Goal: Transaction & Acquisition: Purchase product/service

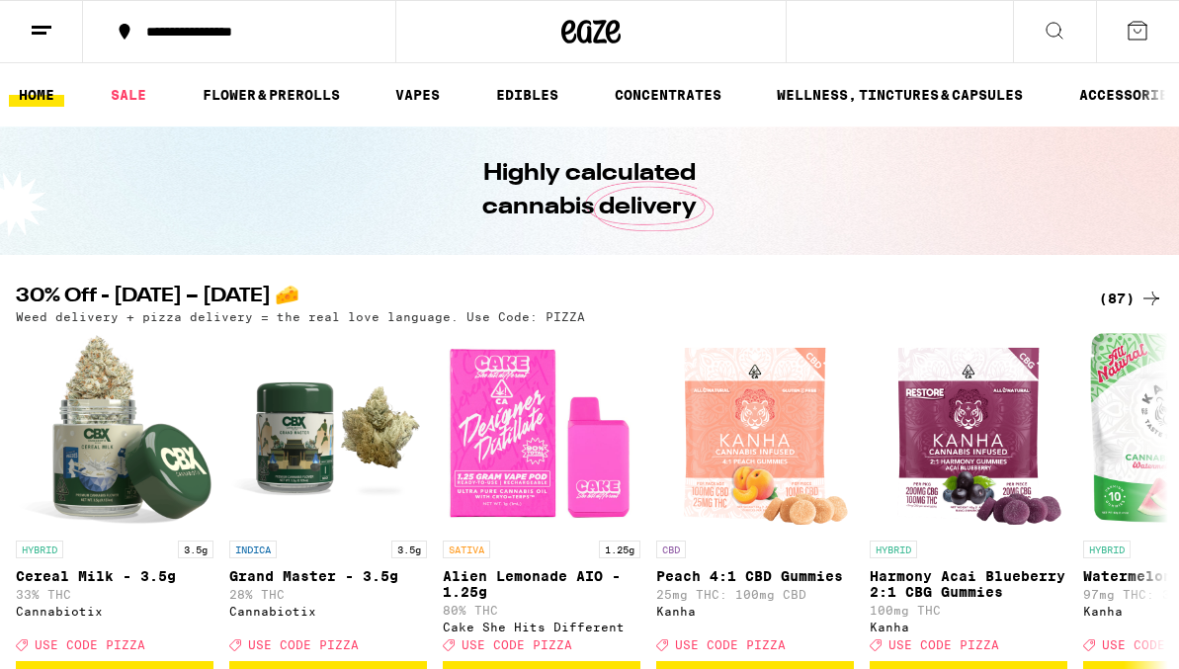
click at [1128, 300] on div "(87)" at bounding box center [1131, 299] width 64 height 24
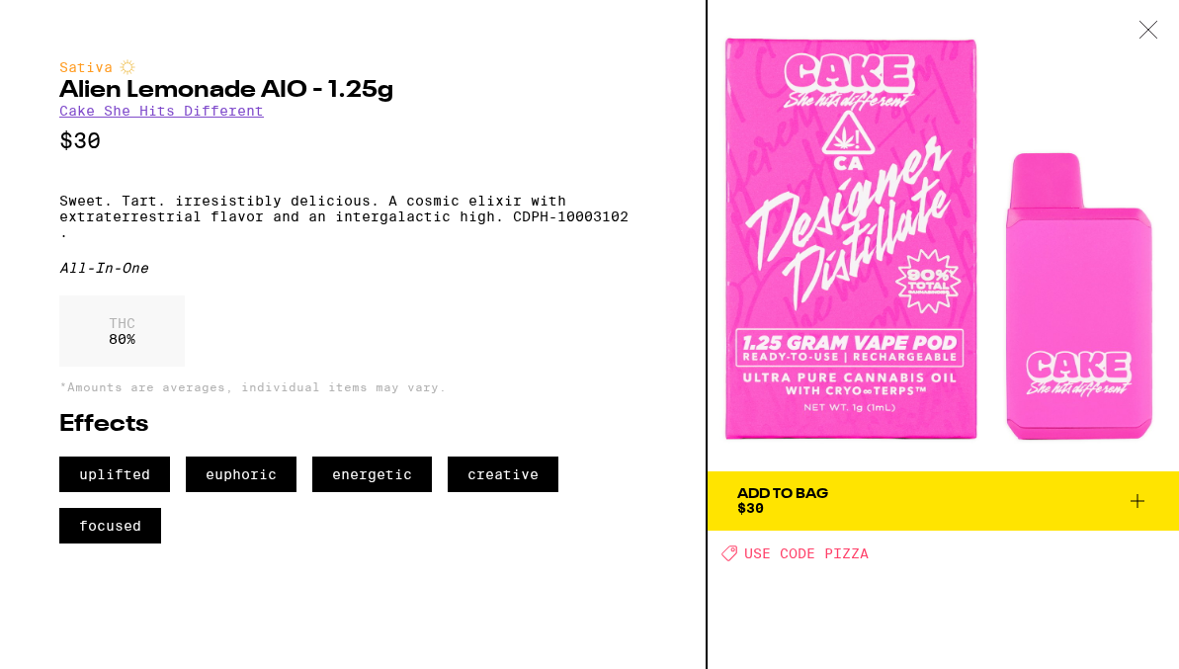
click at [1152, 41] on div at bounding box center [1148, 31] width 61 height 62
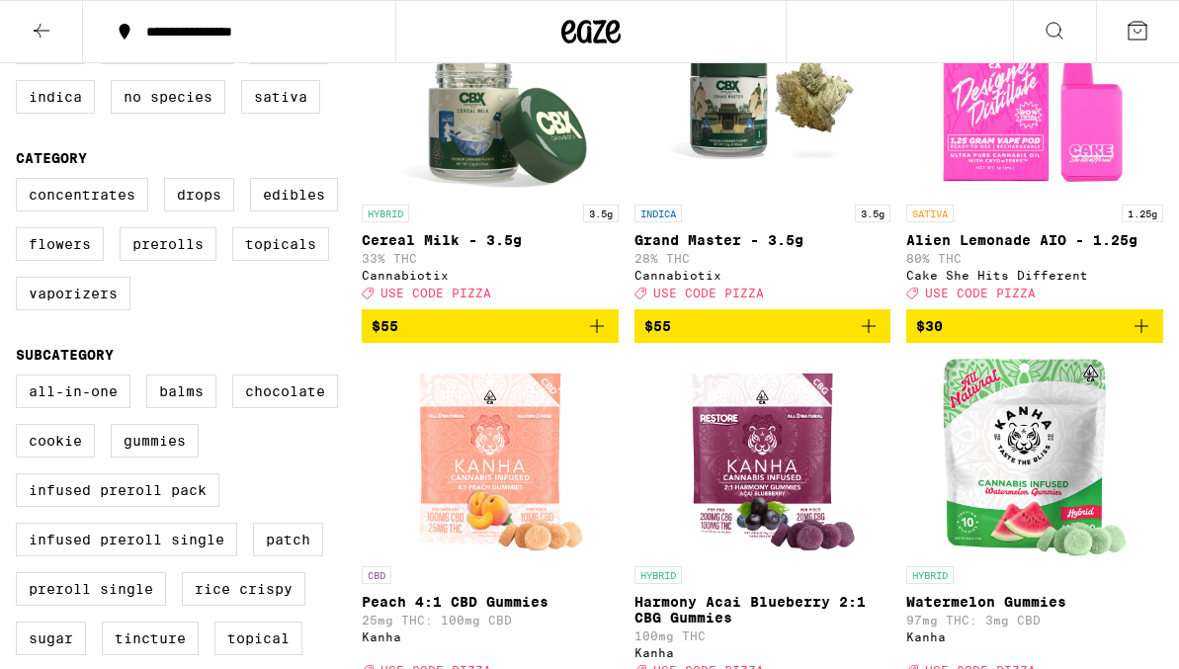
scroll to position [330, 0]
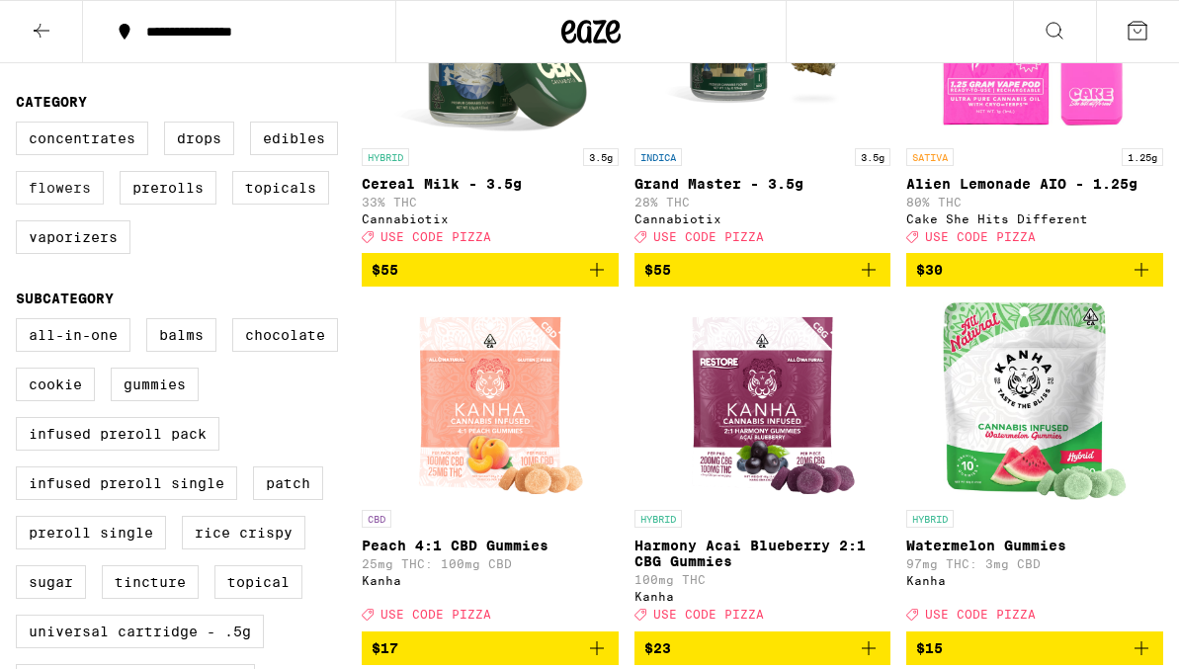
click at [86, 204] on label "Flowers" at bounding box center [60, 188] width 88 height 34
click at [21, 126] on input "Flowers" at bounding box center [20, 125] width 1 height 1
checkbox input "true"
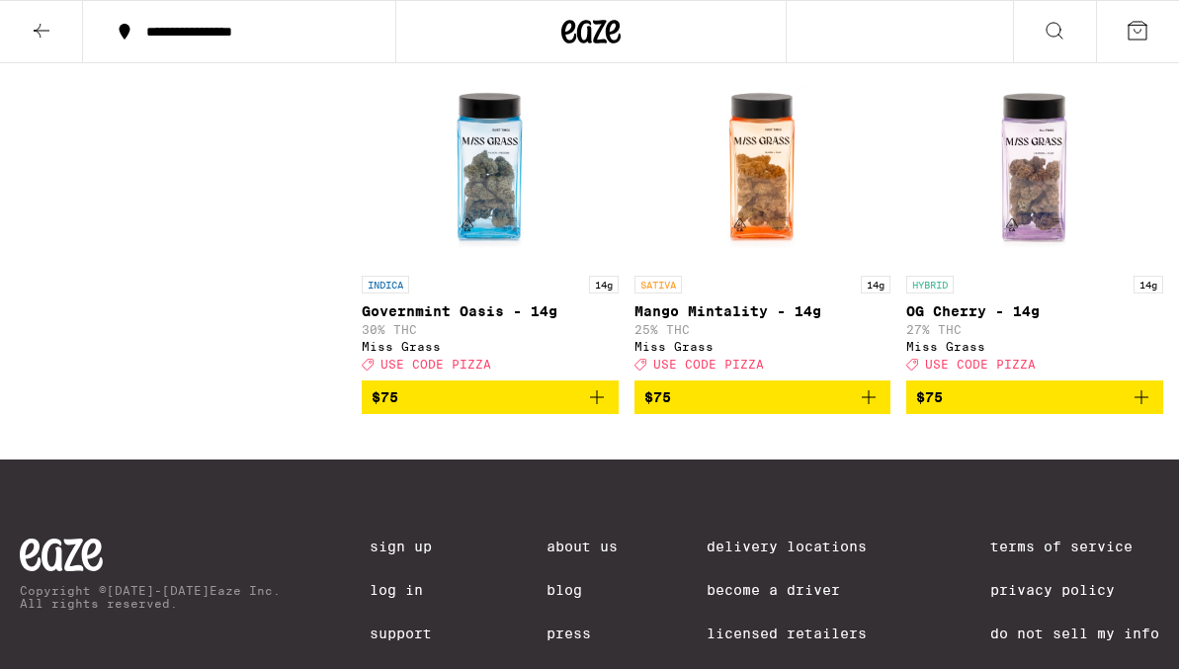
scroll to position [2738, 0]
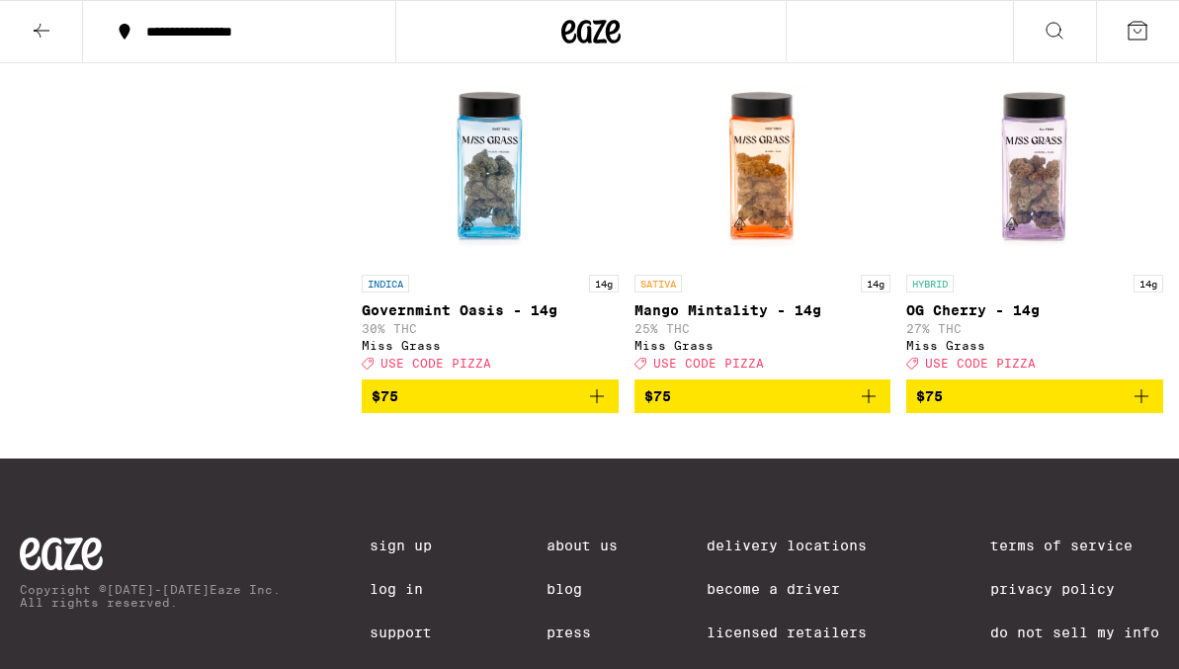
click at [783, 235] on img "Open page for Mango Mintality - 14g from Miss Grass" at bounding box center [762, 166] width 198 height 198
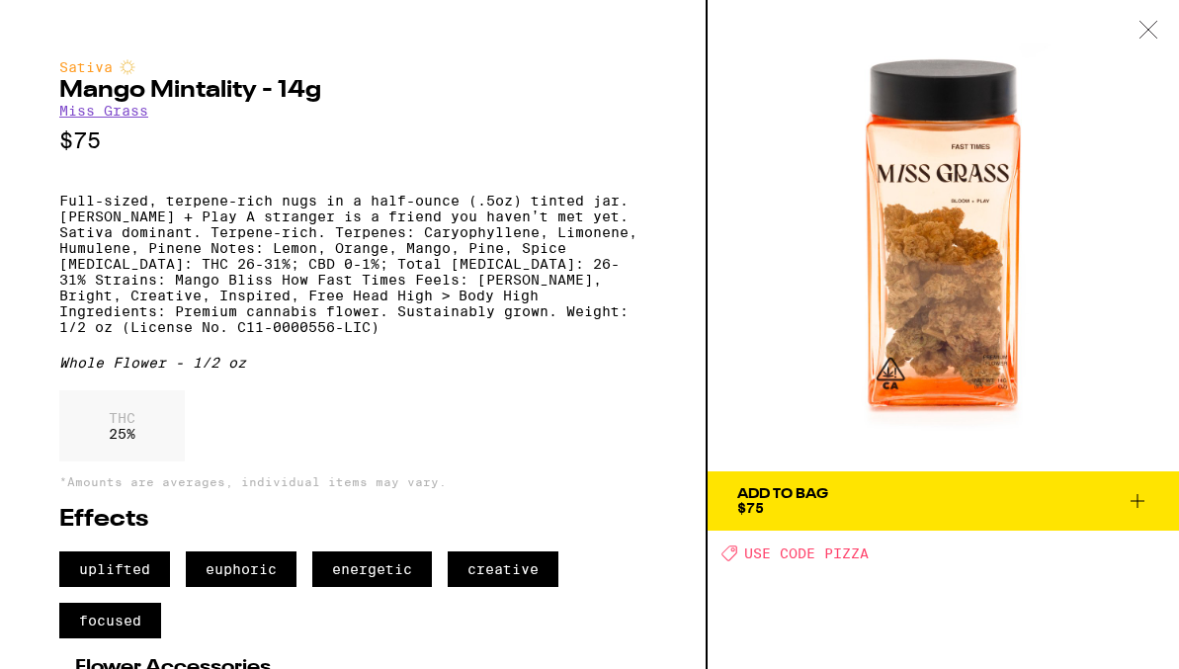
click at [1149, 29] on icon at bounding box center [1149, 30] width 20 height 18
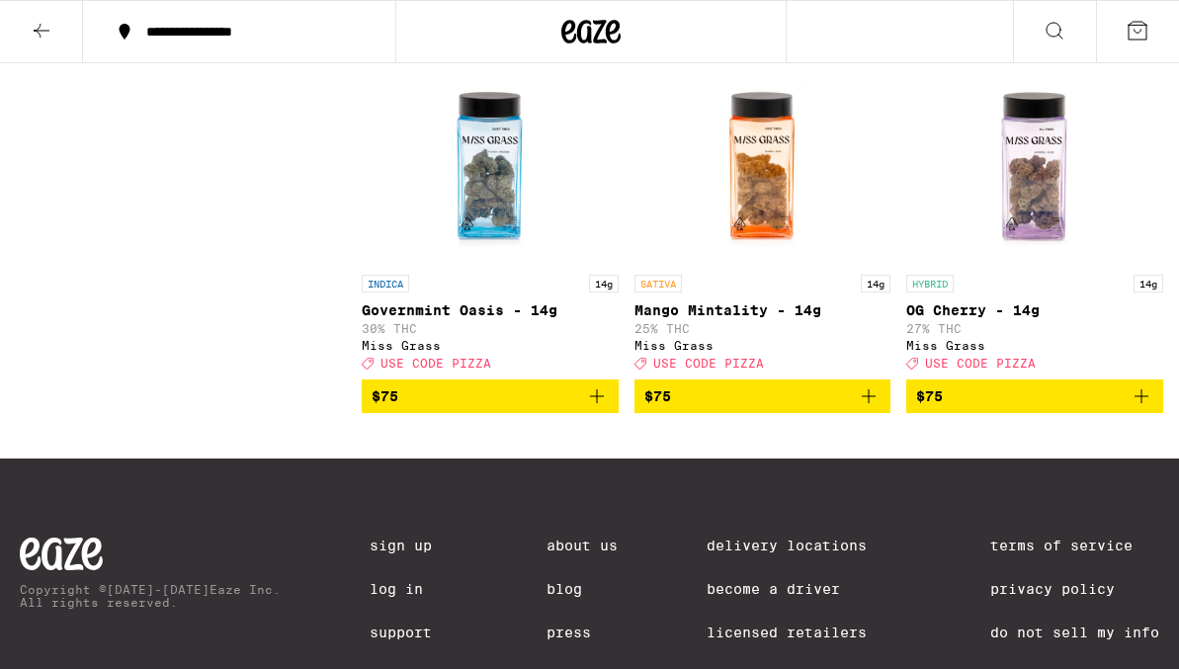
click at [1008, 265] on img "Open page for OG Cherry - 14g from Miss Grass" at bounding box center [1035, 166] width 198 height 198
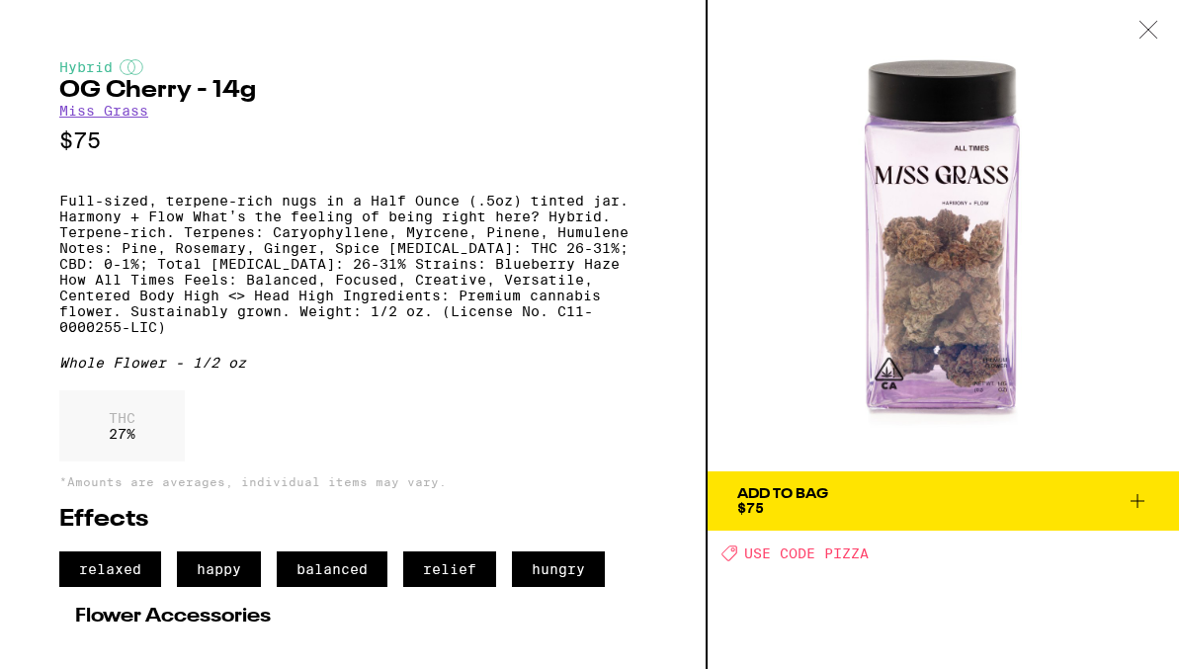
click at [1155, 43] on div at bounding box center [1148, 31] width 61 height 62
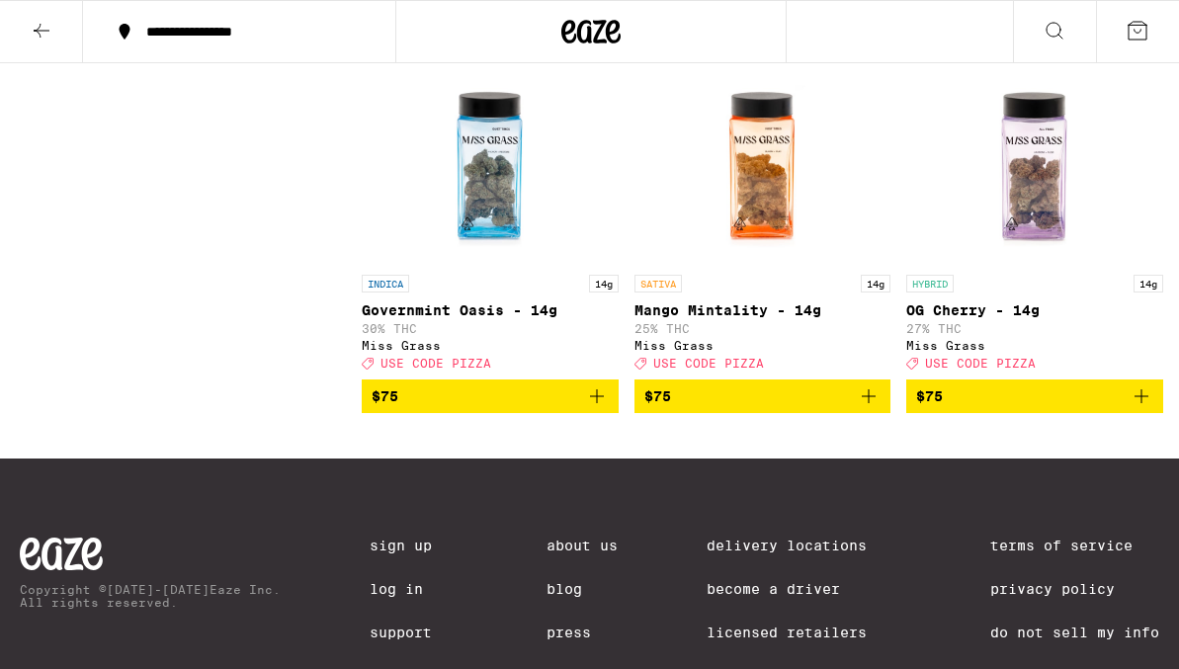
click at [870, 408] on icon "Add to bag" at bounding box center [869, 396] width 24 height 24
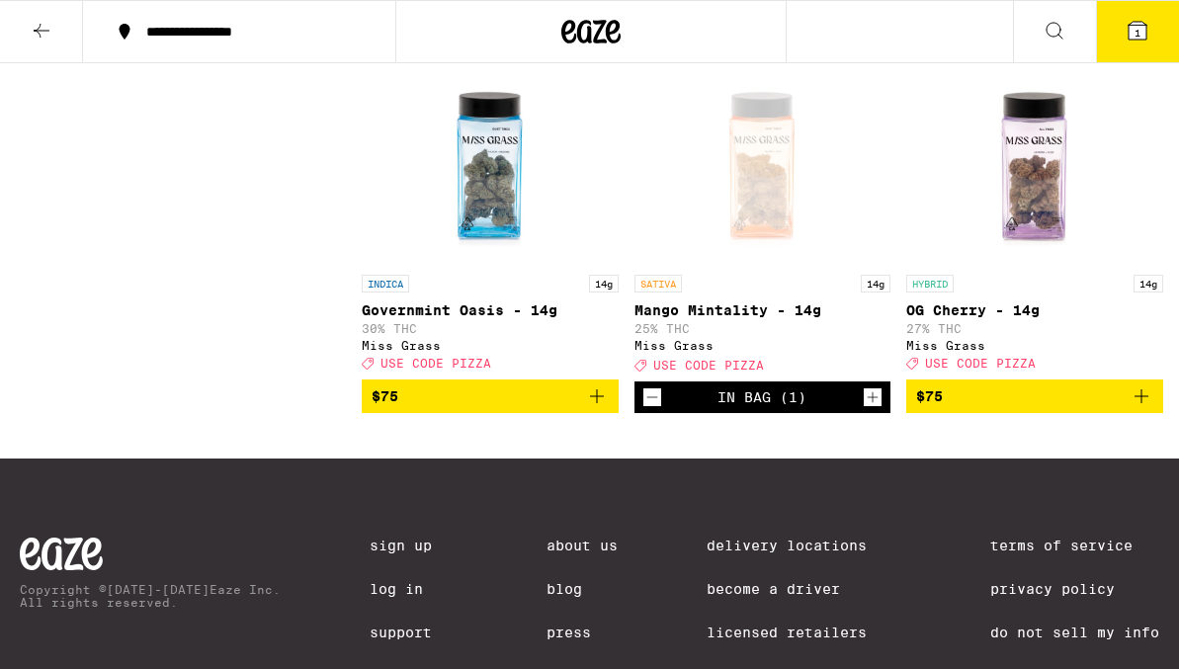
click at [1157, 14] on button "1" at bounding box center [1137, 31] width 83 height 61
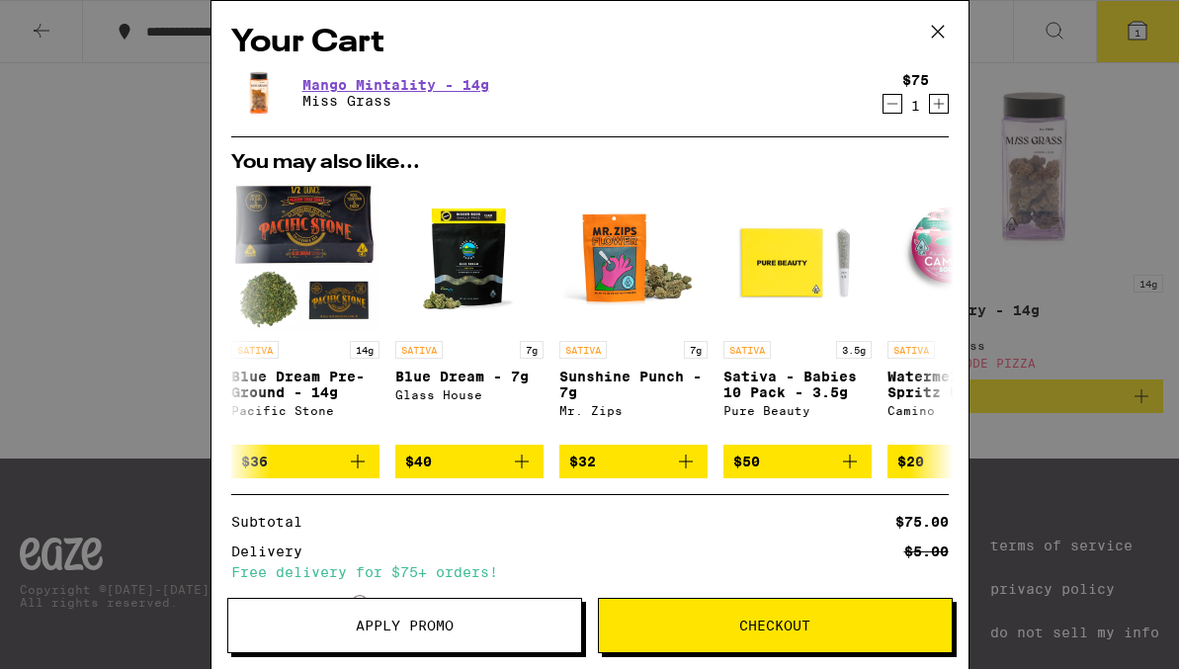
click at [534, 619] on span "Apply Promo" at bounding box center [404, 626] width 353 height 14
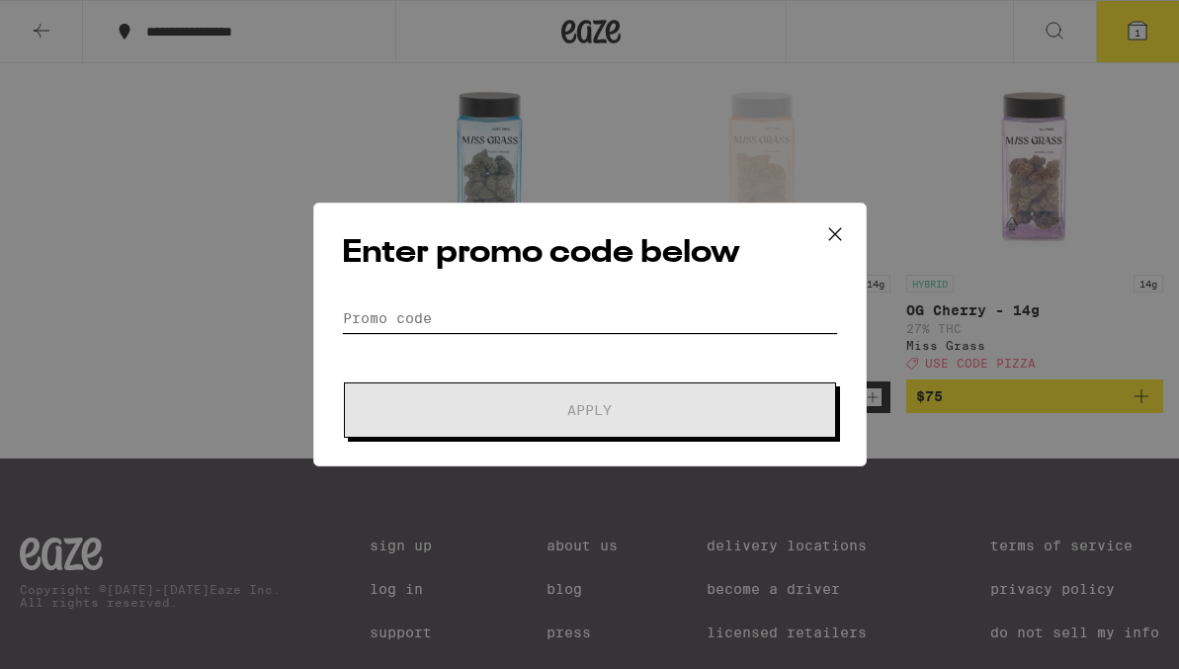
click at [607, 323] on input "Promo Code" at bounding box center [590, 318] width 496 height 30
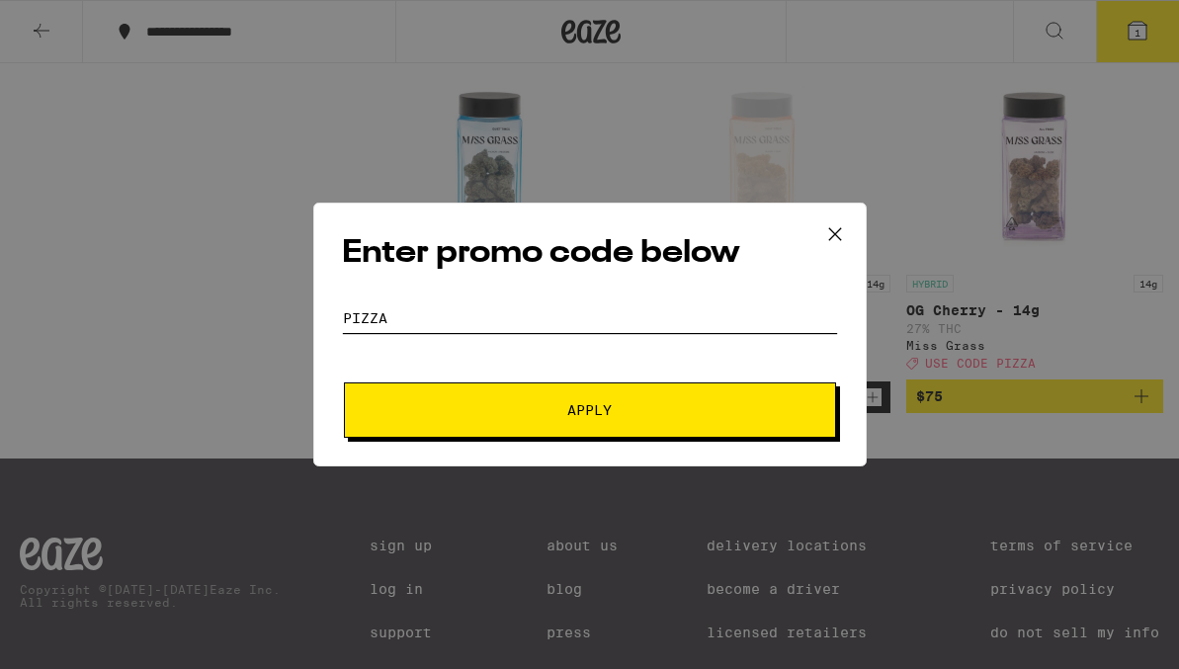
type input "Pizza"
click at [587, 419] on button "Apply" at bounding box center [590, 409] width 492 height 55
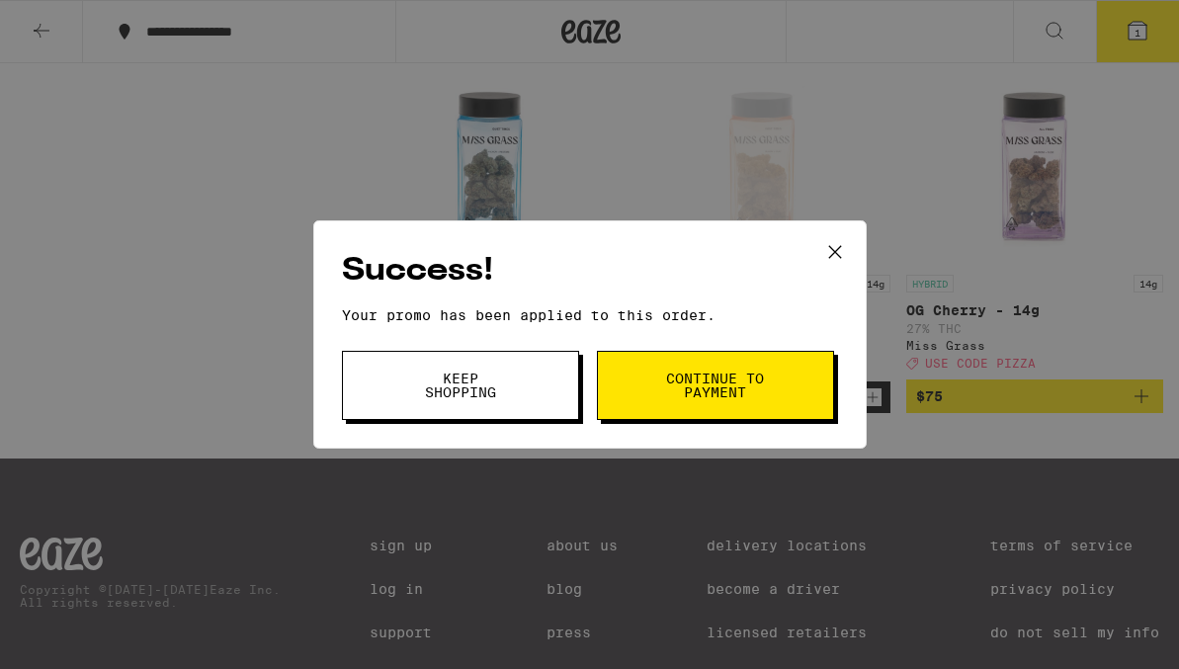
click at [644, 413] on button "Continue to payment" at bounding box center [715, 385] width 237 height 69
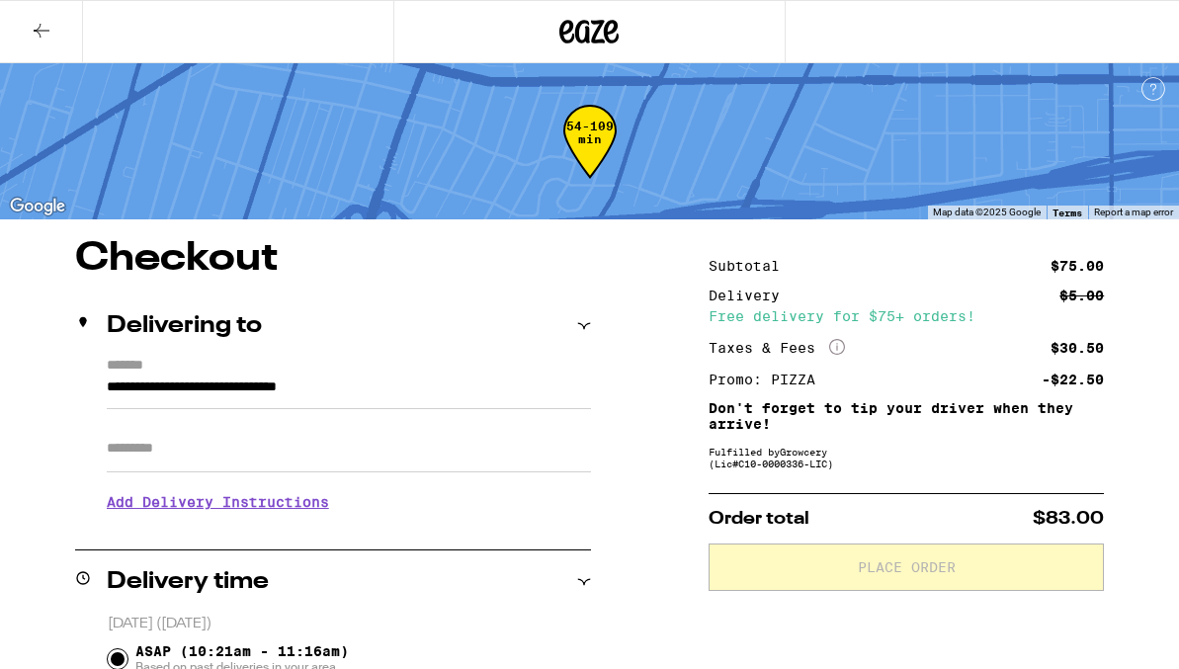
click at [633, 19] on div at bounding box center [589, 31] width 393 height 63
click at [605, 37] on icon at bounding box center [611, 32] width 15 height 24
